Goal: Navigation & Orientation: Find specific page/section

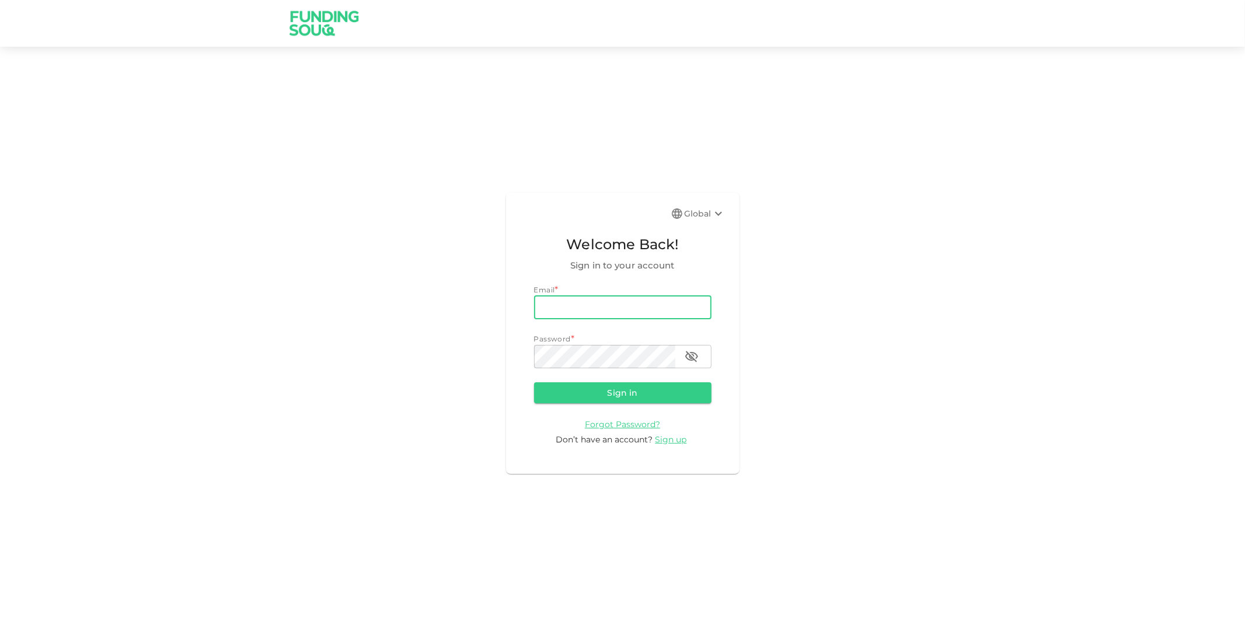
click at [579, 304] on input "email" at bounding box center [622, 307] width 177 height 23
type input "[PERSON_NAME][EMAIL_ADDRESS][DOMAIN_NAME]"
click at [534, 382] on button "Sign in" at bounding box center [622, 392] width 177 height 21
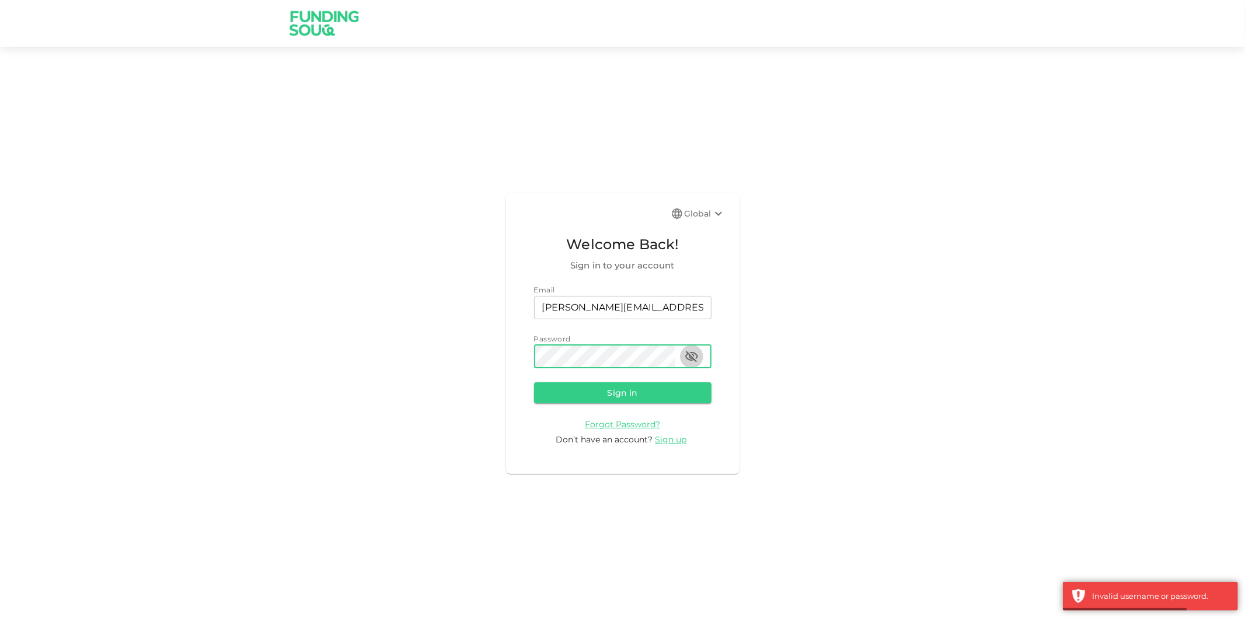
drag, startPoint x: 691, startPoint y: 356, endPoint x: 681, endPoint y: 356, distance: 9.9
click at [691, 356] on icon "button" at bounding box center [692, 357] width 14 height 14
click at [508, 353] on div "Global Welcome Back! Sign in to your account Email email [PERSON_NAME][EMAIL_AD…" at bounding box center [623, 333] width 234 height 281
click at [534, 382] on button "Sign in" at bounding box center [622, 392] width 177 height 21
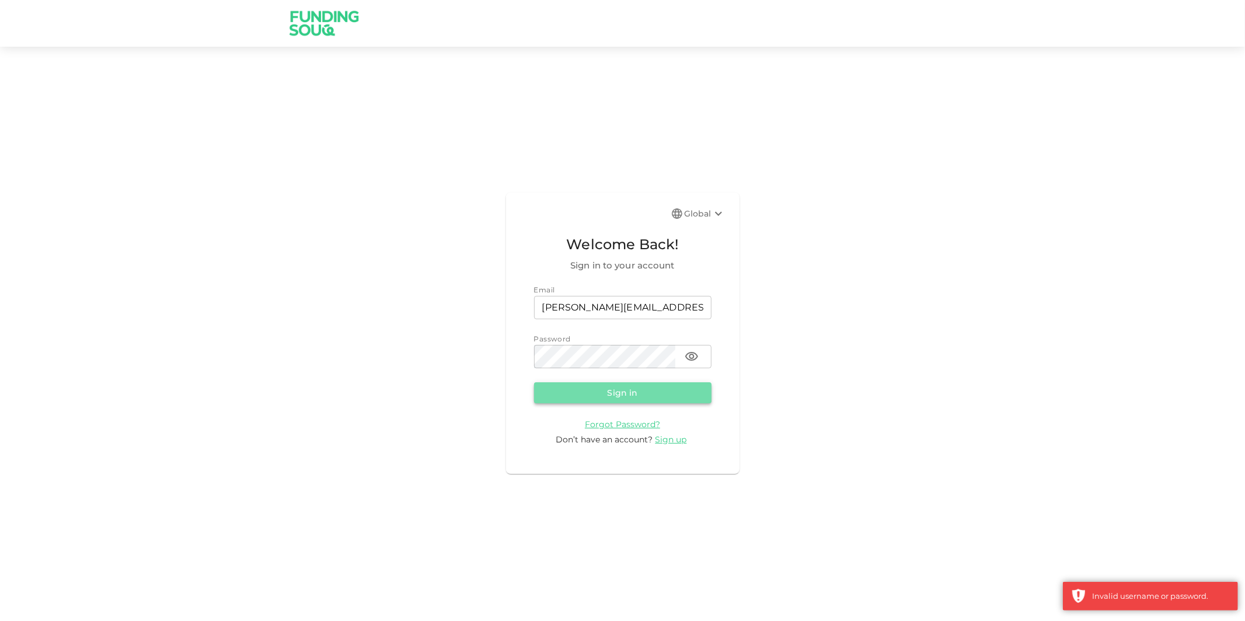
click at [678, 394] on button "Sign in" at bounding box center [622, 392] width 177 height 21
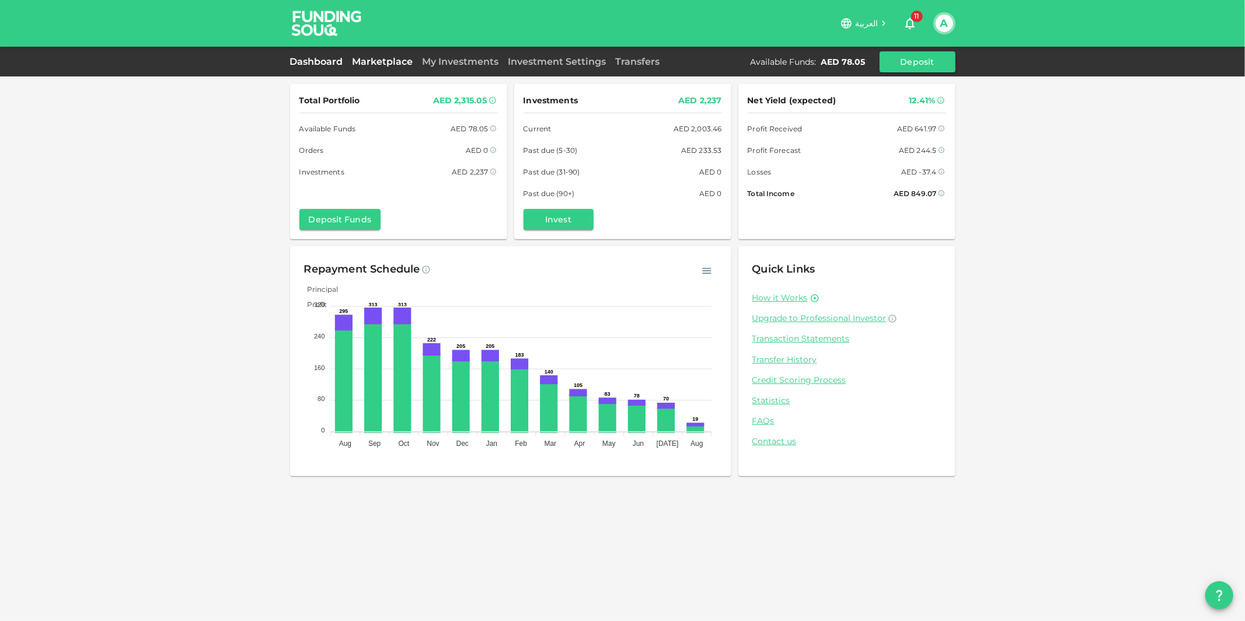
click at [390, 66] on link "Marketplace" at bounding box center [383, 61] width 70 height 11
